Goal: Check status: Check status

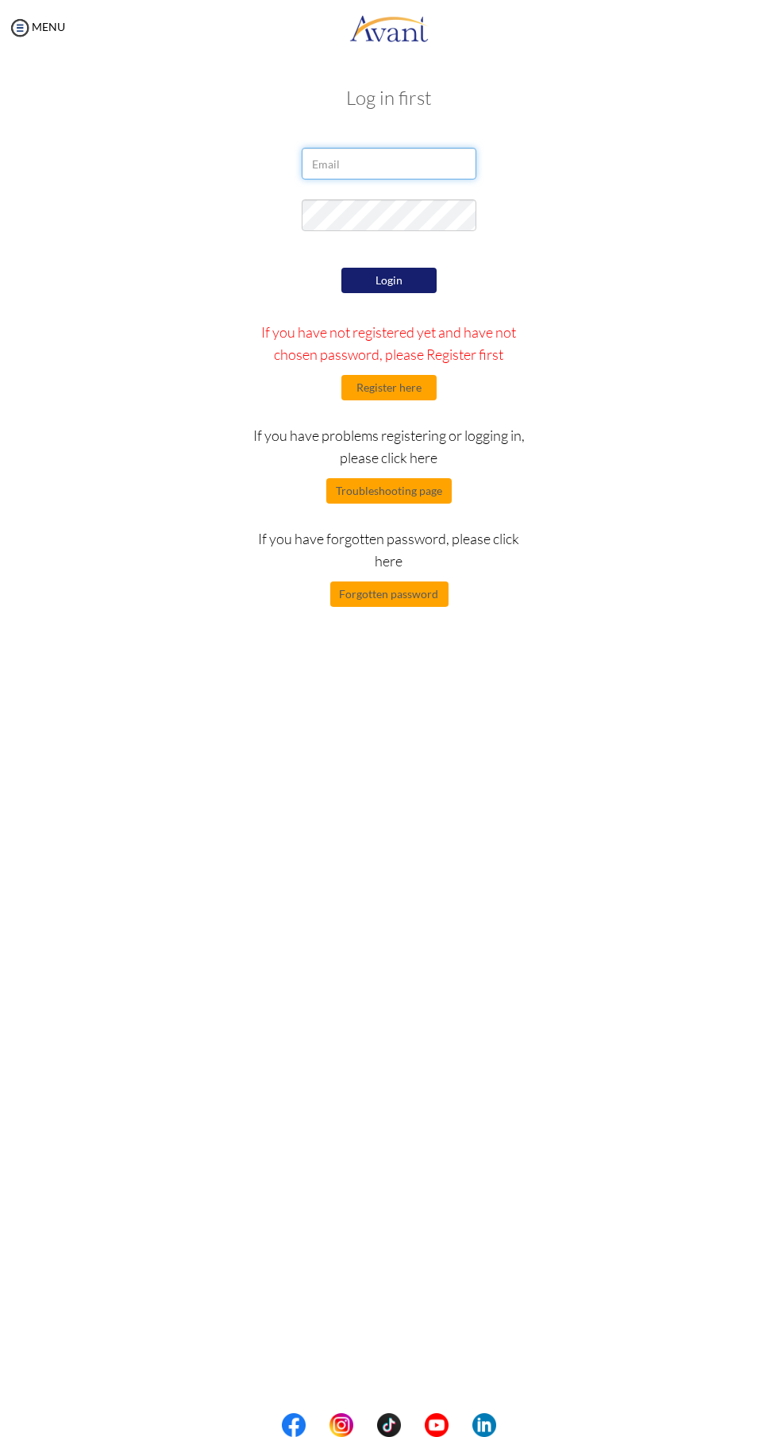
click at [397, 167] on input "email" at bounding box center [389, 164] width 175 height 32
type input "[EMAIL_ADDRESS][DOMAIN_NAME]"
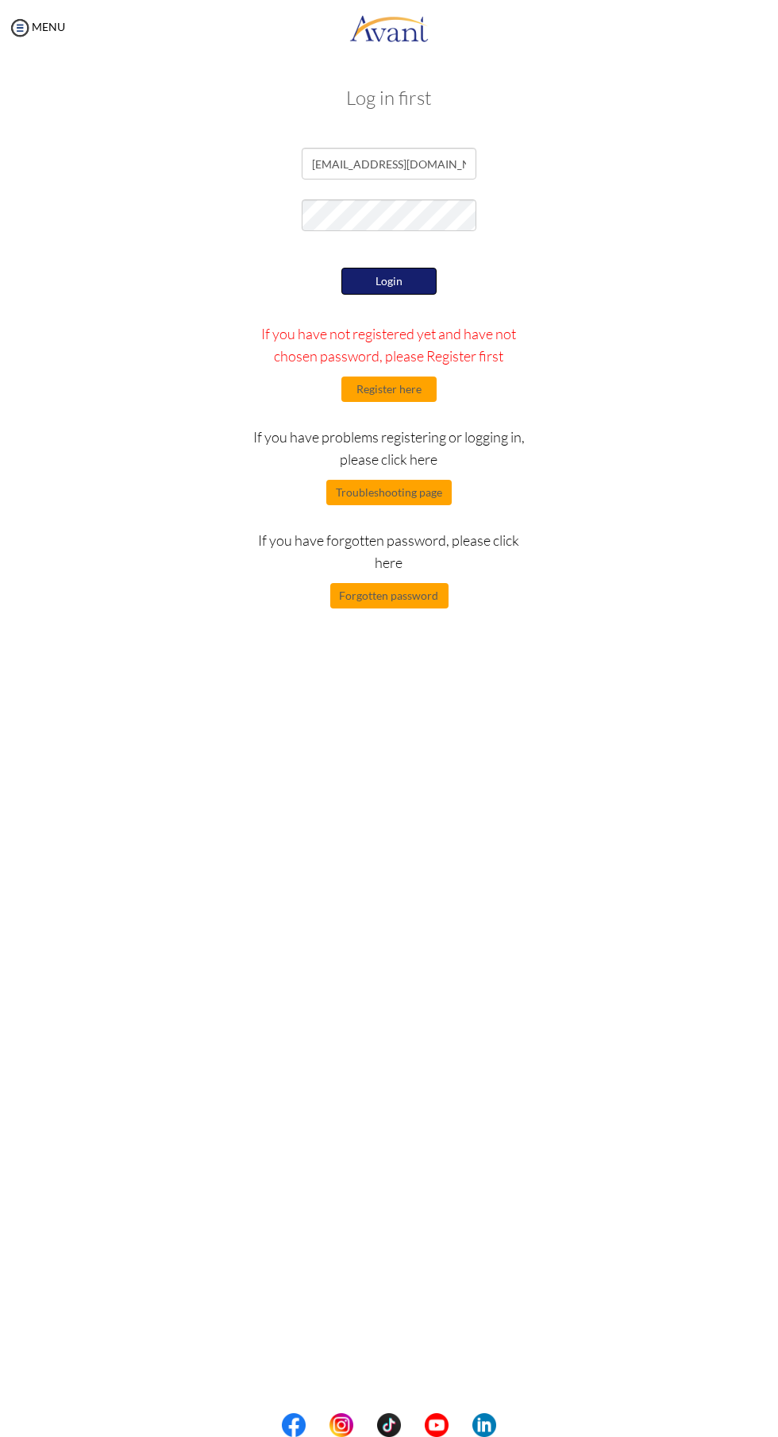
click at [404, 287] on button "Login" at bounding box center [389, 281] width 95 height 27
click at [365, 280] on button "Login" at bounding box center [389, 281] width 95 height 27
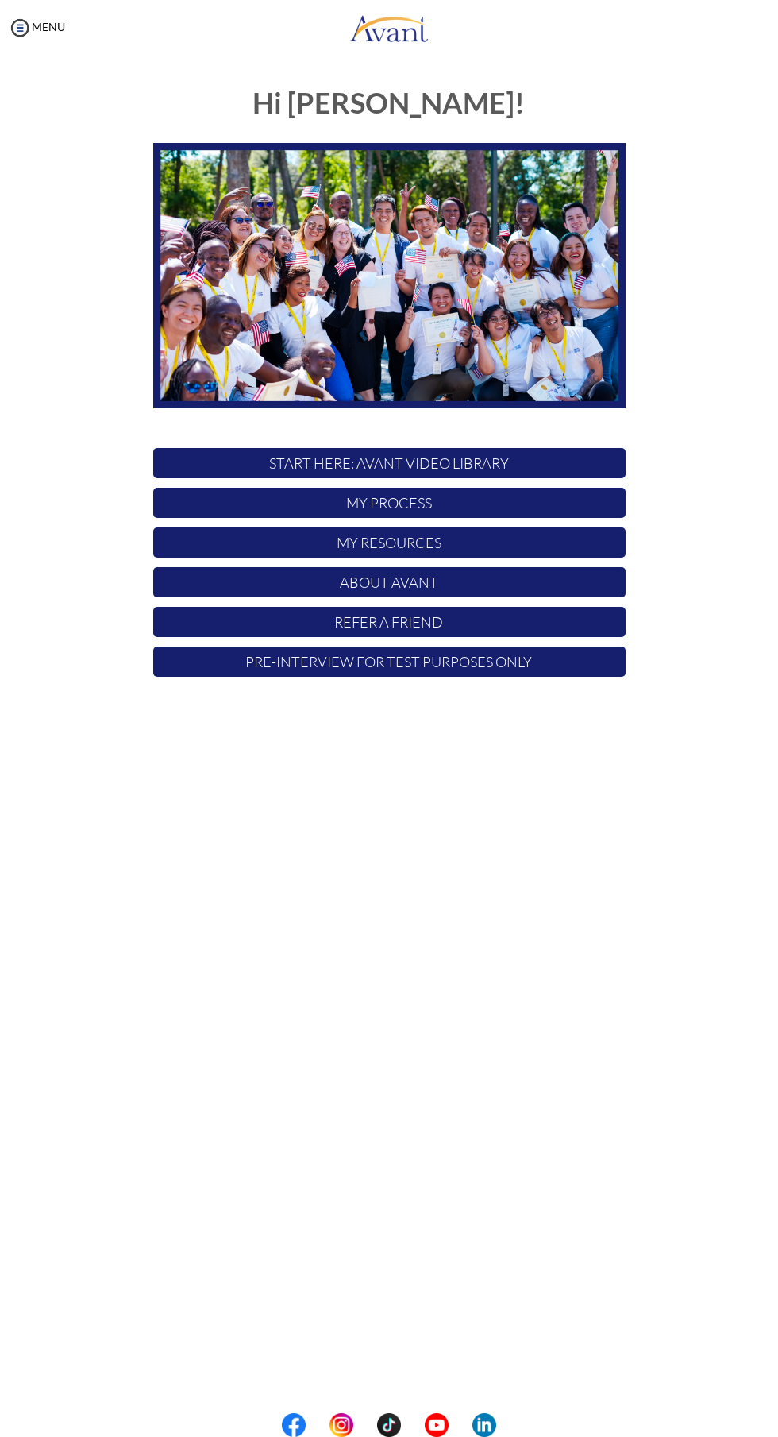
click at [257, 491] on p "My Process" at bounding box center [389, 503] width 473 height 30
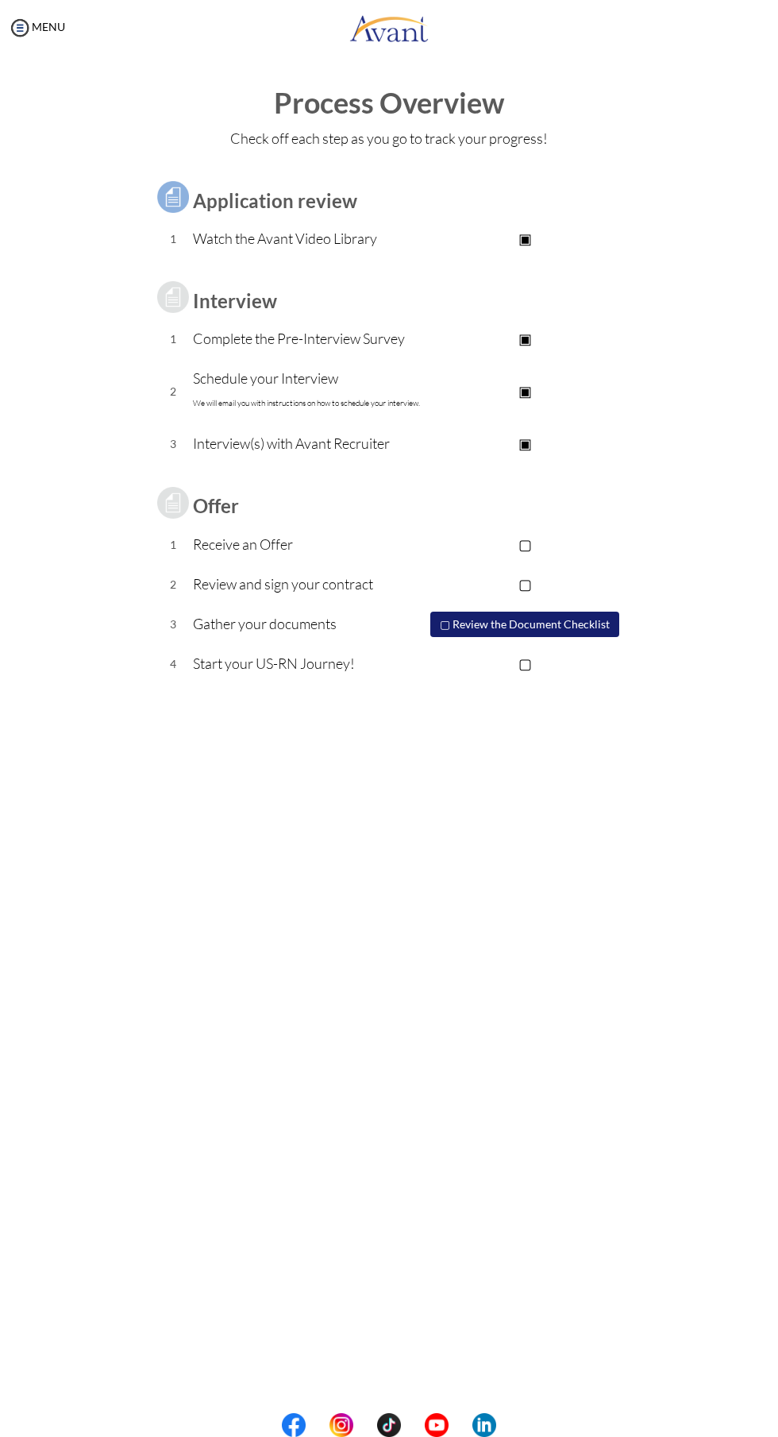
click at [530, 543] on p "▢" at bounding box center [525, 544] width 201 height 22
click at [526, 573] on p "▢" at bounding box center [525, 584] width 201 height 22
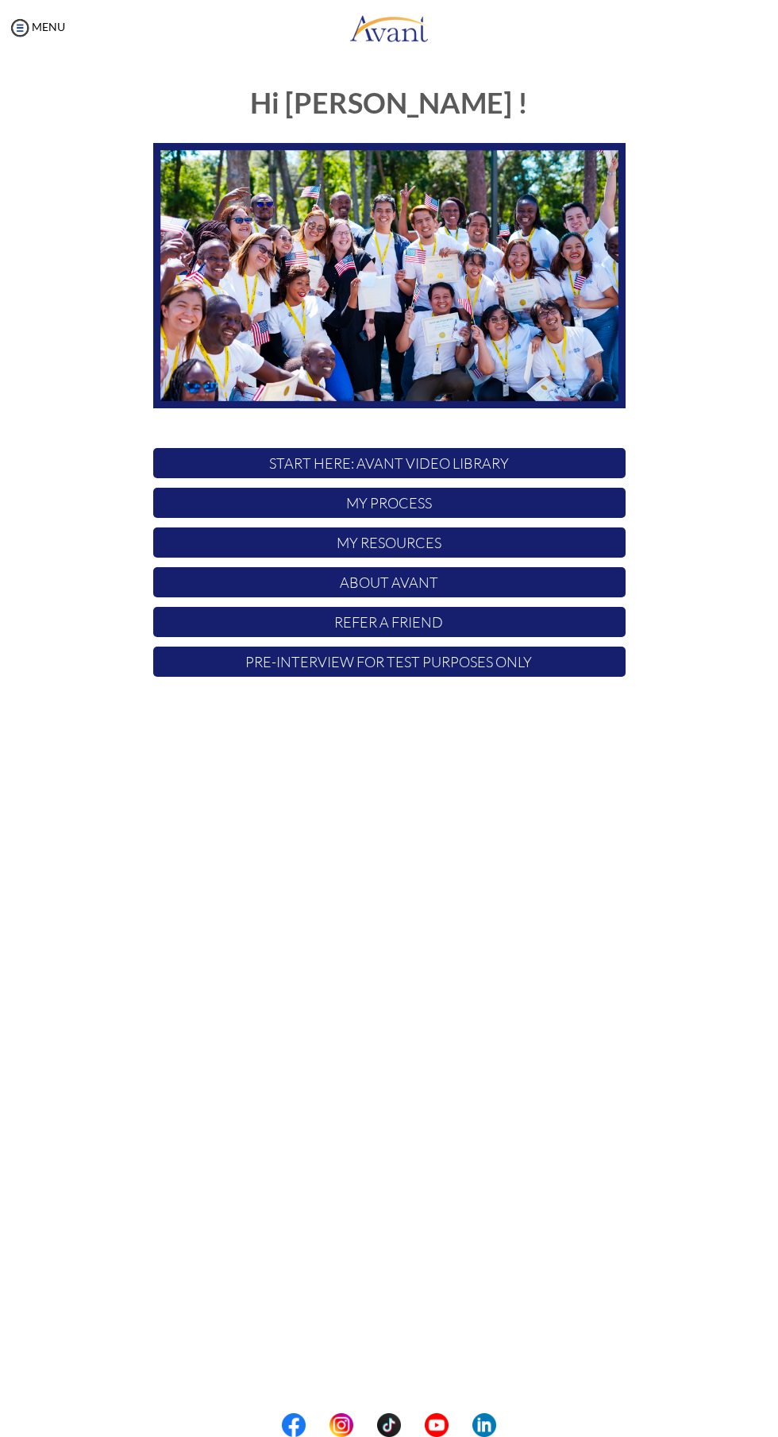
click at [229, 496] on p "My Process" at bounding box center [389, 503] width 473 height 30
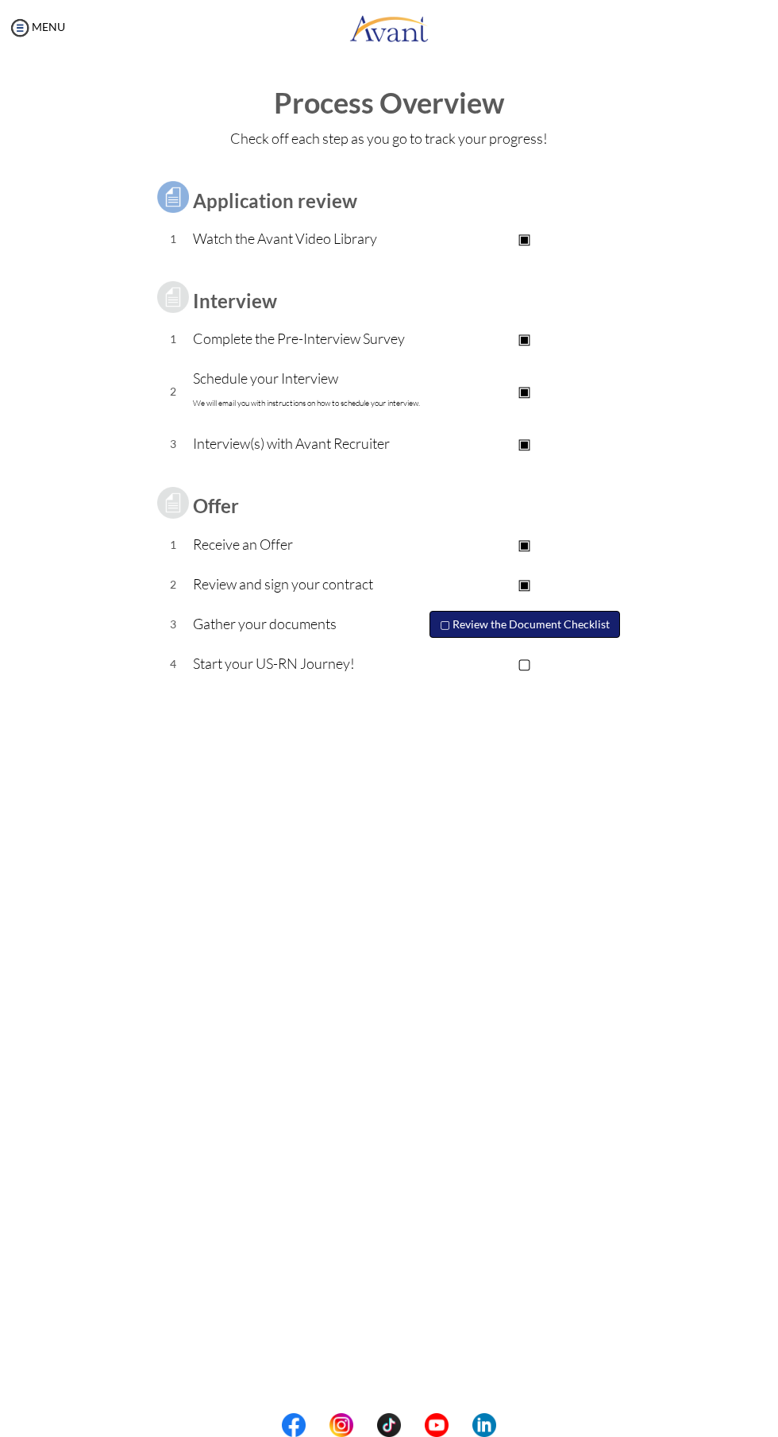
click at [546, 624] on button "▢ Review the Document Checklist" at bounding box center [525, 624] width 191 height 27
